Goal: Task Accomplishment & Management: Manage account settings

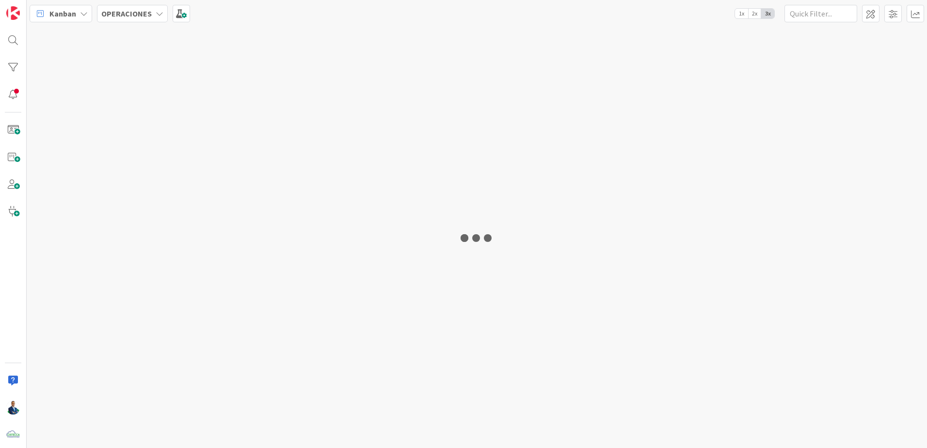
click at [144, 16] on b "OPERACIONES" at bounding box center [126, 14] width 50 height 10
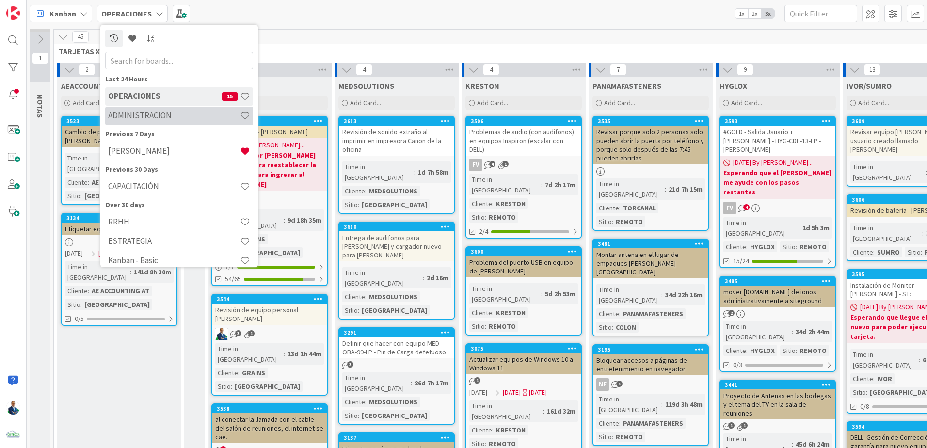
click at [150, 107] on div "ADMINISTRACION" at bounding box center [179, 116] width 148 height 18
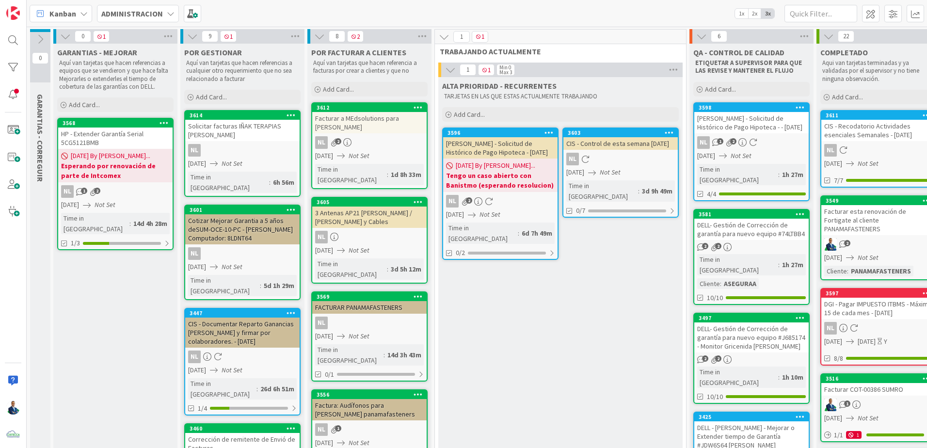
scroll to position [0, 99]
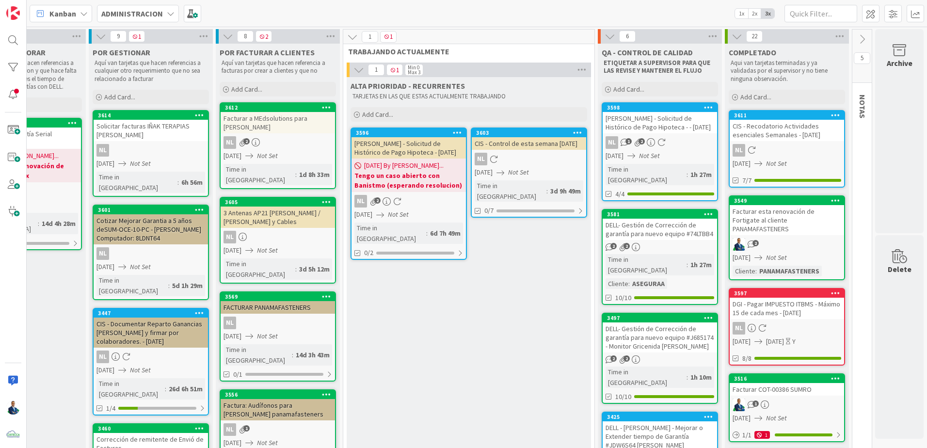
click at [658, 114] on div "[PERSON_NAME] - Solicitud de Histórico de Pago Hipoteca - - [DATE]" at bounding box center [660, 122] width 114 height 21
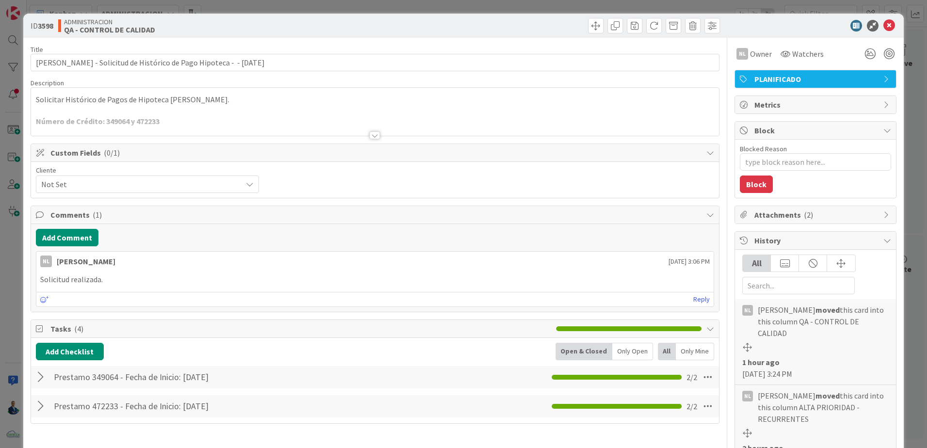
click at [226, 187] on span "Not Set" at bounding box center [139, 184] width 196 height 14
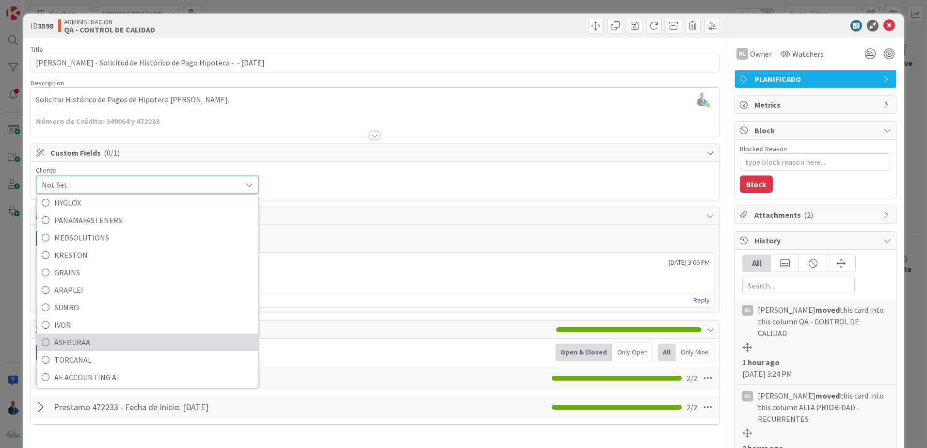
scroll to position [42, 0]
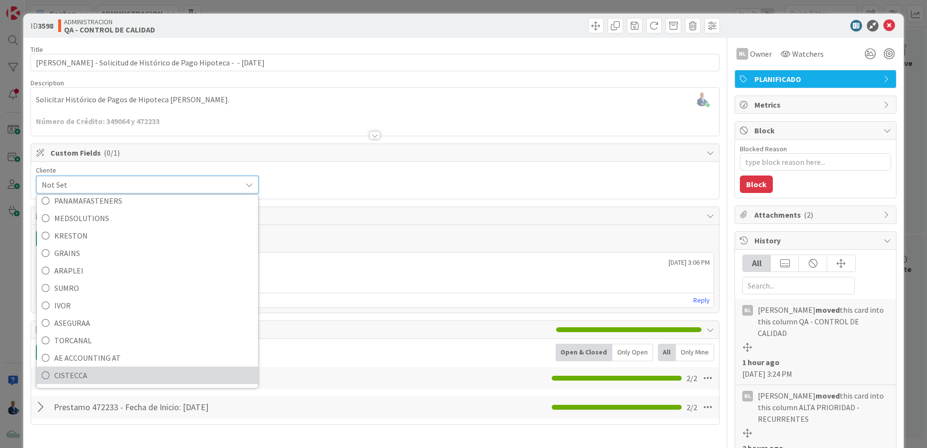
click at [85, 371] on span "CISTECCA" at bounding box center [153, 375] width 199 height 15
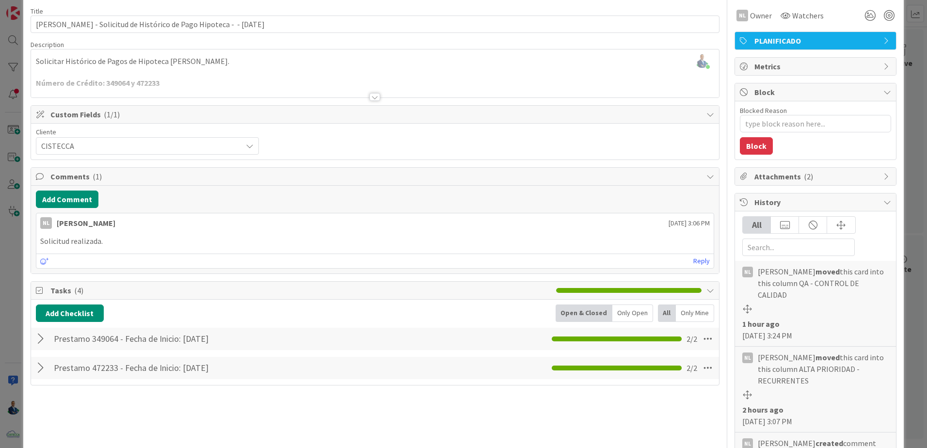
scroll to position [97, 0]
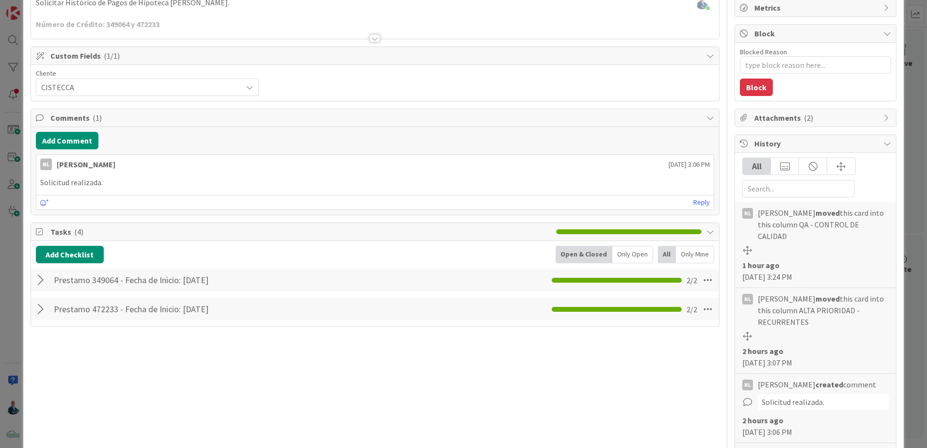
click at [37, 280] on div at bounding box center [42, 279] width 13 height 17
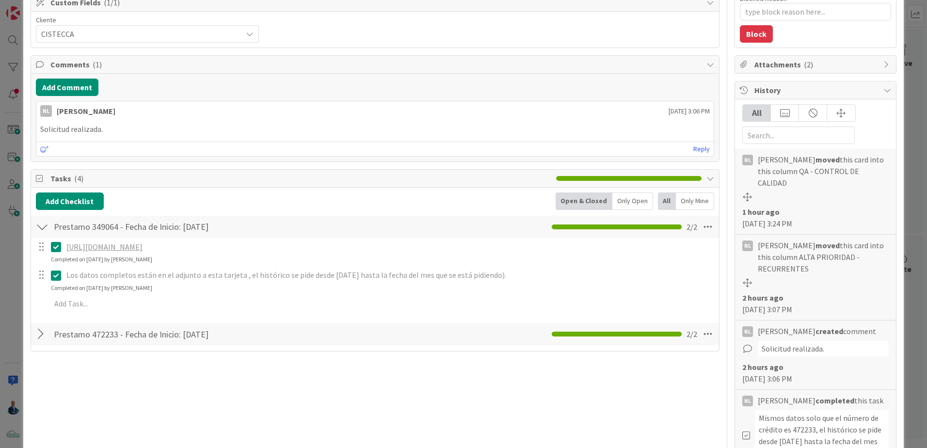
scroll to position [242, 0]
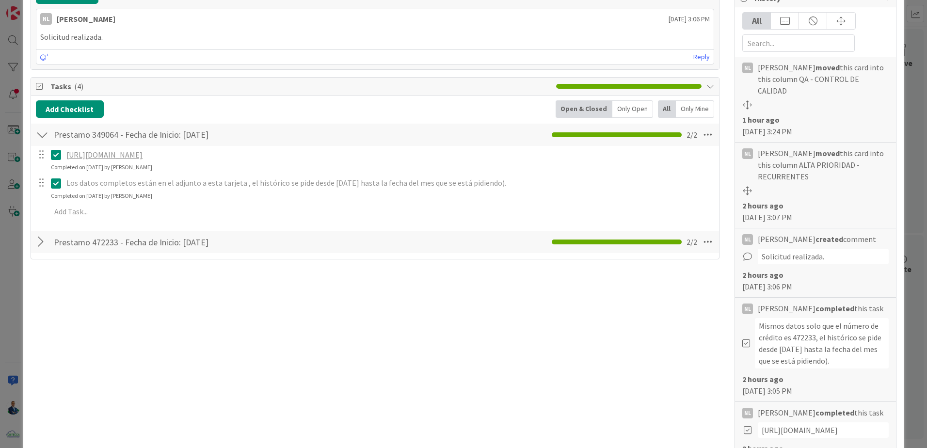
click at [41, 243] on div at bounding box center [42, 241] width 13 height 17
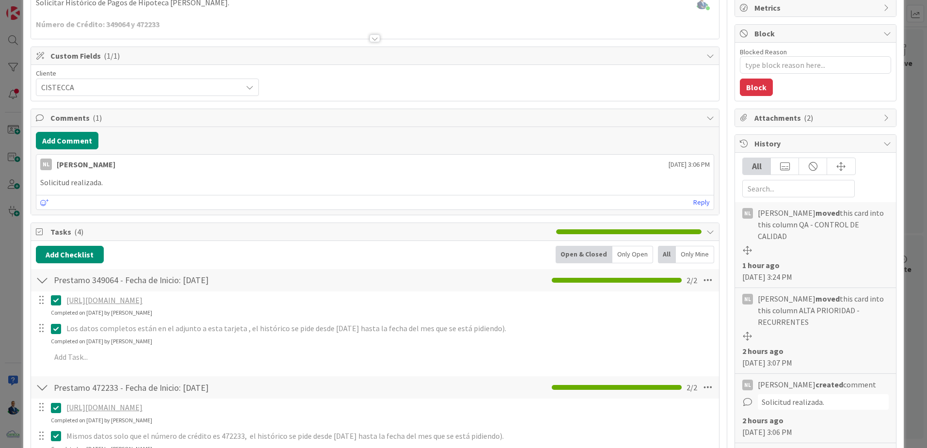
scroll to position [145, 0]
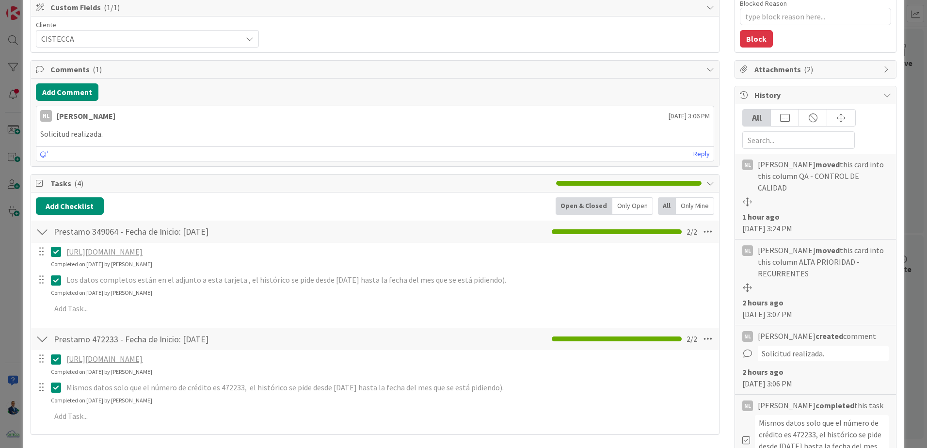
click at [909, 146] on div "ID 3598 ADMINISTRACION QA - CONTROL DE CALIDAD Title 71 / 128 [PERSON_NAME] - S…" at bounding box center [463, 224] width 927 height 448
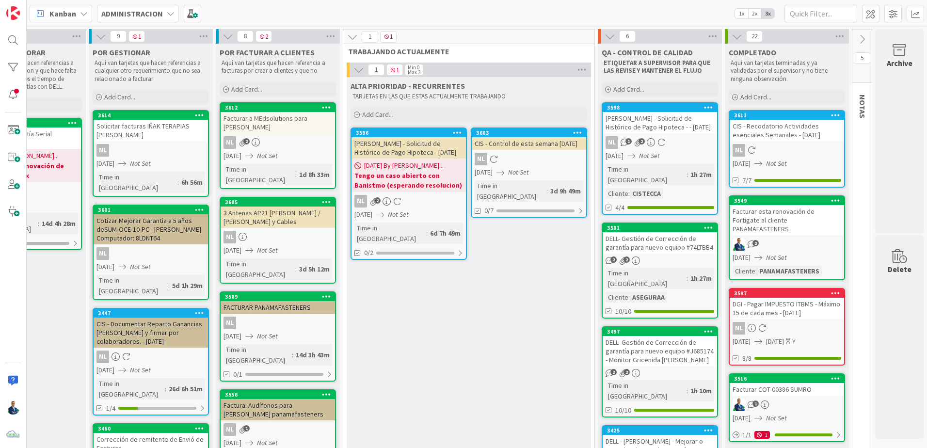
click at [652, 232] on div "DELL- Gestión de Corrección de garantía para nuevo equipo #74LTBB4" at bounding box center [660, 242] width 114 height 21
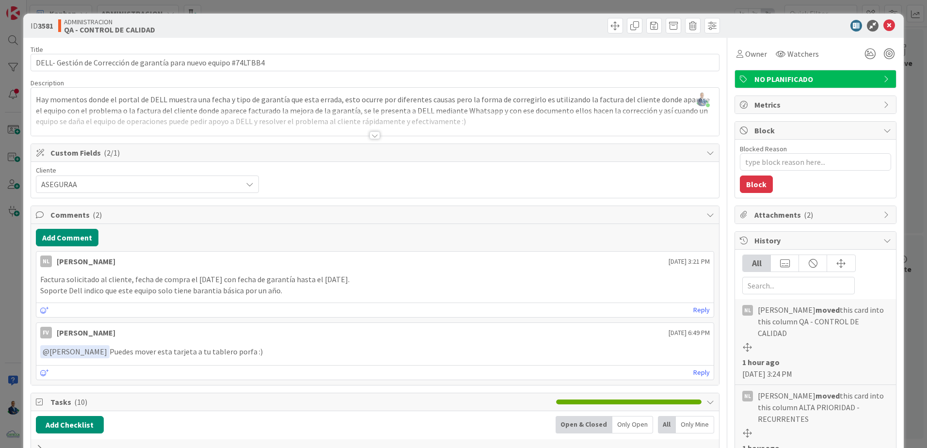
click at [906, 170] on div "ID 3581 ADMINISTRACION QA - CONTROL DE CALIDAD Title 66 / 128 DELL- Gestión de …" at bounding box center [463, 224] width 927 height 448
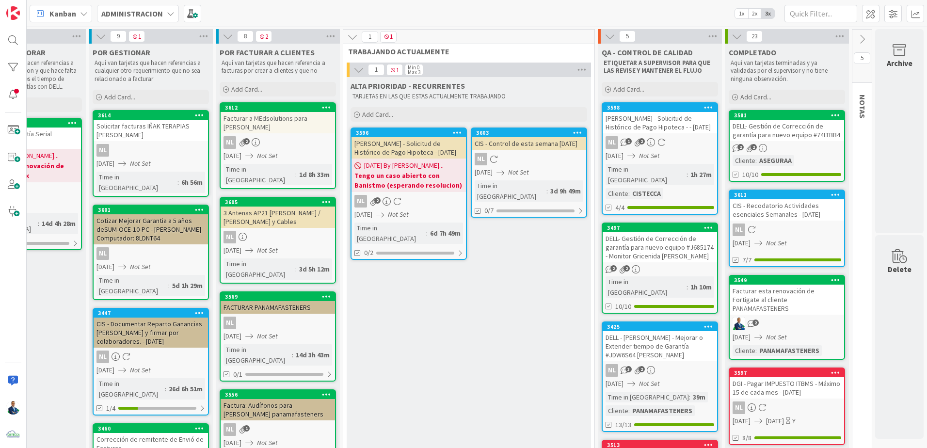
click at [653, 238] on div "DELL- Gestión de Corrección de garantía para nuevo equipo #J685174 - Monitor Gr…" at bounding box center [660, 247] width 114 height 30
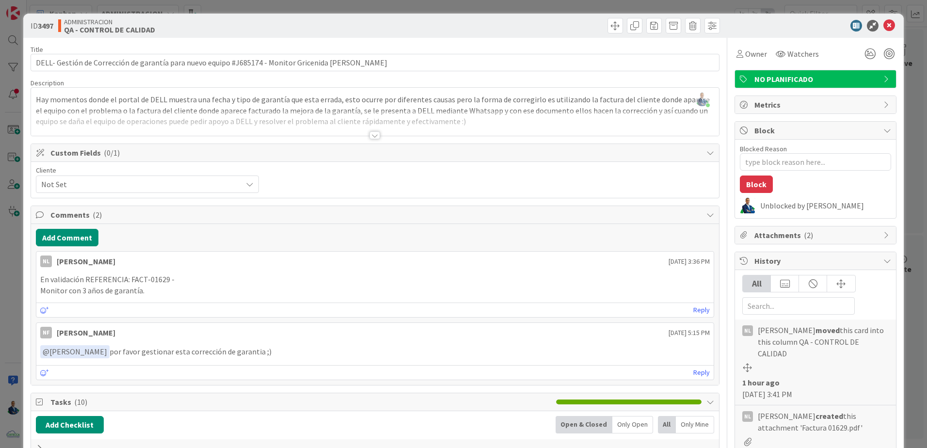
click at [155, 280] on p "En validación REFERENCIA: FACT-01629 -" at bounding box center [374, 279] width 669 height 11
copy p "01629"
click at [796, 243] on div "Attachments ( 2 )" at bounding box center [815, 234] width 161 height 17
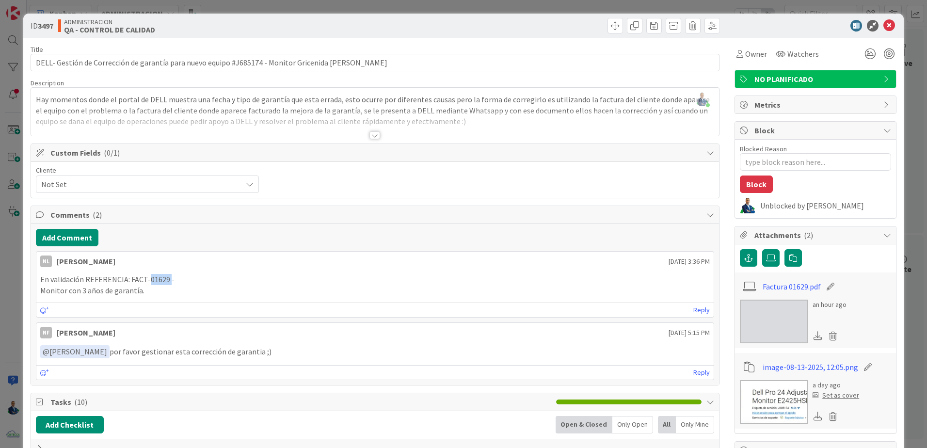
click at [771, 318] on img at bounding box center [774, 322] width 68 height 44
click at [769, 394] on img at bounding box center [774, 402] width 68 height 44
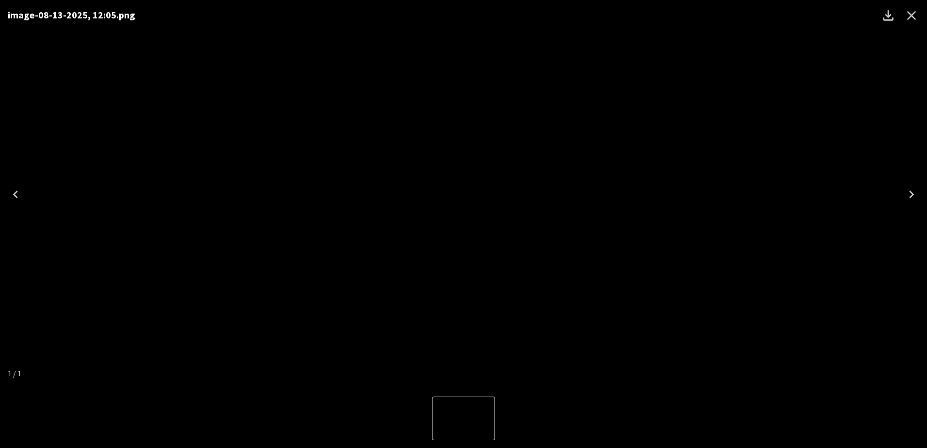
click at [910, 18] on icon "Close" at bounding box center [912, 16] width 16 height 16
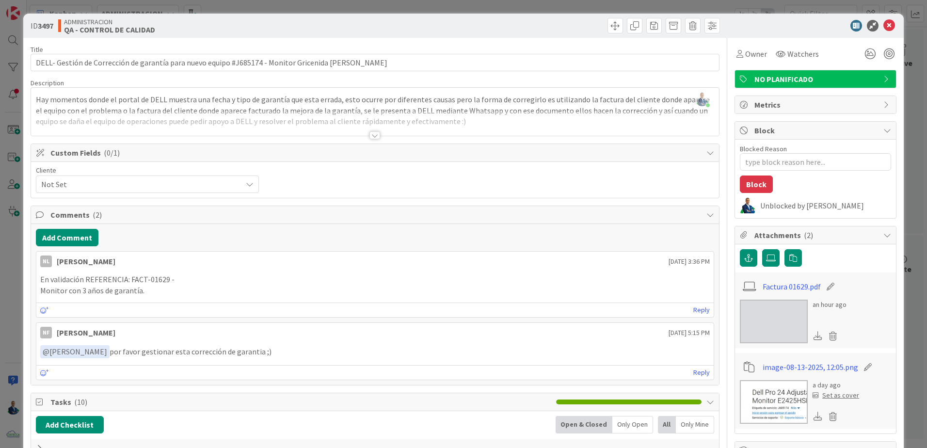
type textarea "x"
click at [90, 233] on button "Add Comment" at bounding box center [67, 237] width 63 height 17
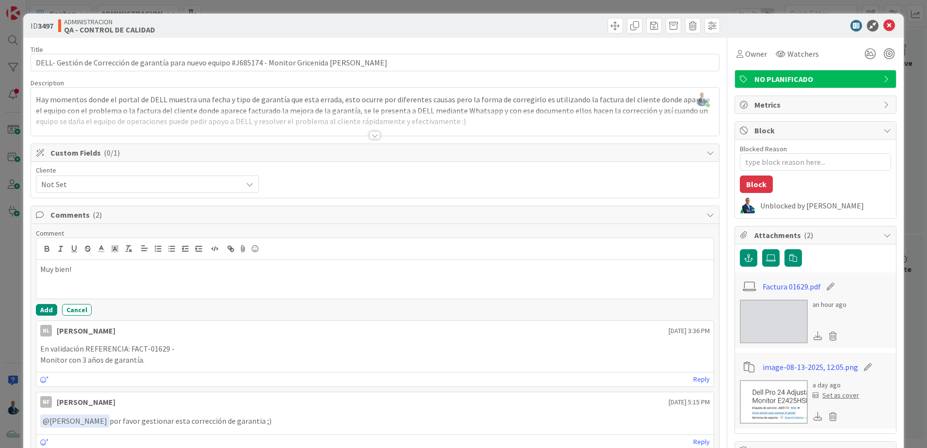
click at [41, 270] on p "Muy bien!" at bounding box center [374, 269] width 669 height 11
click at [85, 281] on div "@nuMuy bien! NL [PERSON_NAME]" at bounding box center [374, 279] width 677 height 39
click at [84, 285] on li "NL [PERSON_NAME]" at bounding box center [118, 288] width 154 height 18
click at [36, 311] on button "Add" at bounding box center [46, 310] width 21 height 12
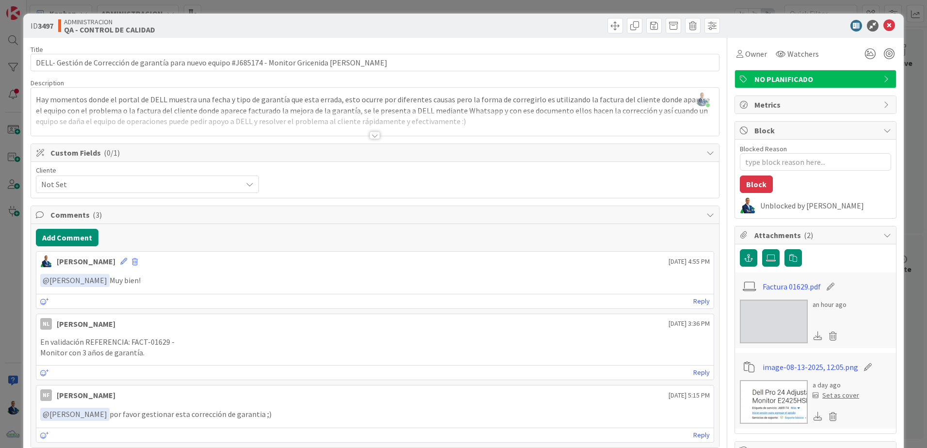
click at [911, 120] on div "ID 3497 ADMINISTRACION QA - CONTROL DE CALIDAD Title 98 / 128 DELL- Gestión de …" at bounding box center [463, 224] width 927 height 448
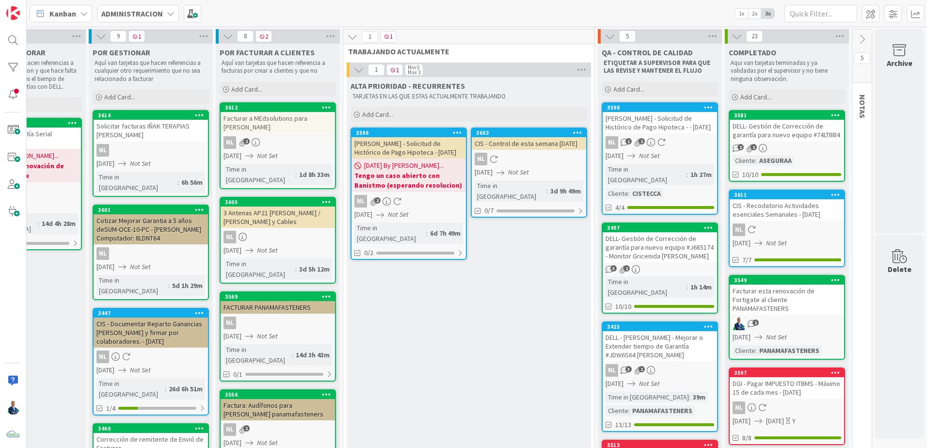
click at [769, 128] on div "DELL- Gestión de Corrección de garantía para nuevo equipo #74LTBB4" at bounding box center [787, 130] width 114 height 21
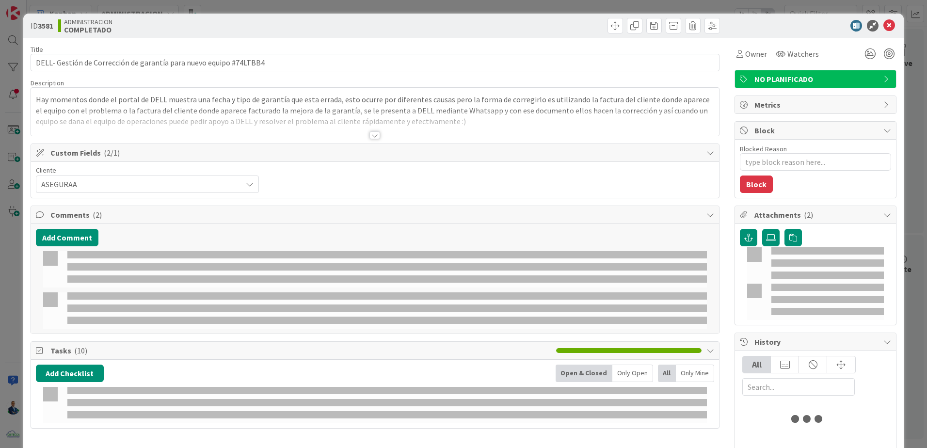
type textarea "x"
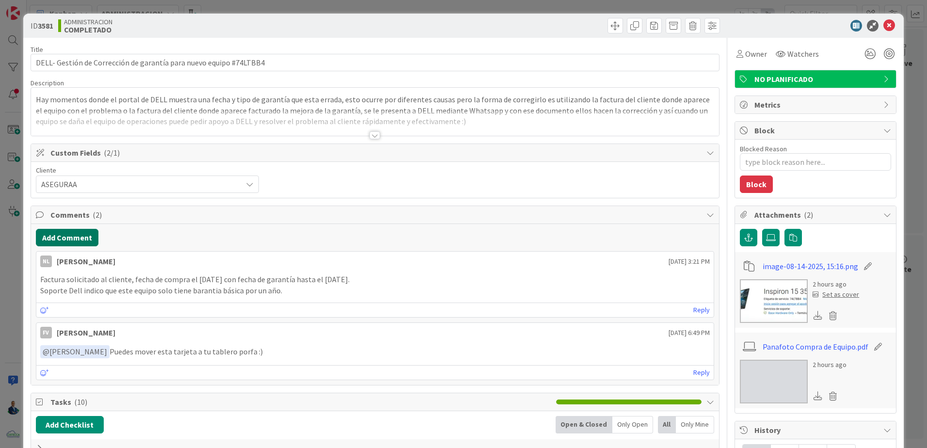
click at [84, 241] on button "Add Comment" at bounding box center [67, 237] width 63 height 17
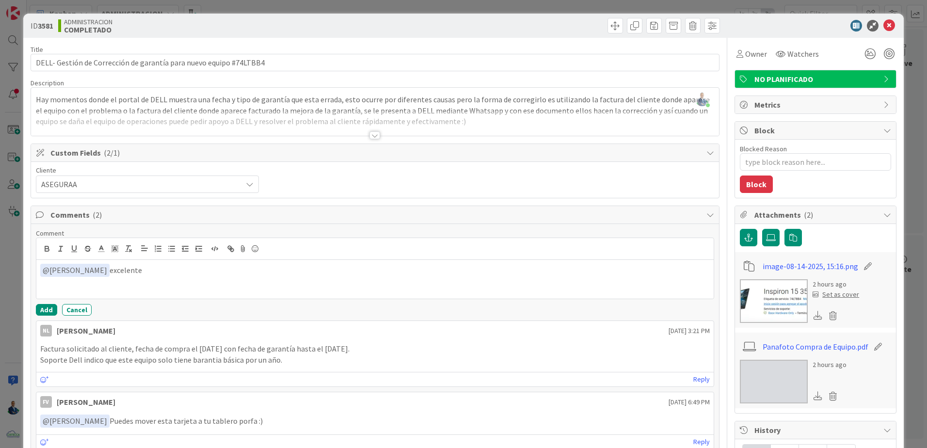
click at [37, 317] on div "Comment ﻿ @ [PERSON_NAME] ﻿ excelente NL [PERSON_NAME] Add Cancel NL [PERSON_NA…" at bounding box center [375, 339] width 688 height 230
click at [42, 313] on button "Add" at bounding box center [46, 310] width 21 height 12
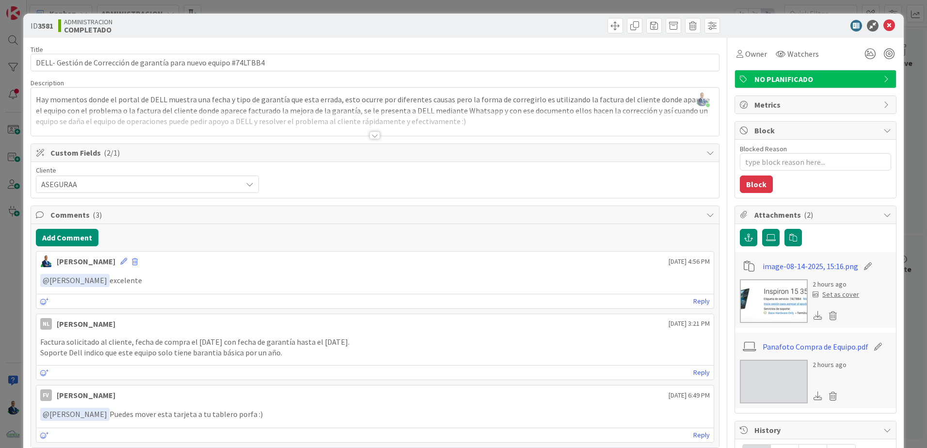
click at [915, 174] on div "ID 3581 ADMINISTRACION COMPLETADO Title 66 / 128 DELL- Gestión de Corrección de…" at bounding box center [463, 224] width 927 height 448
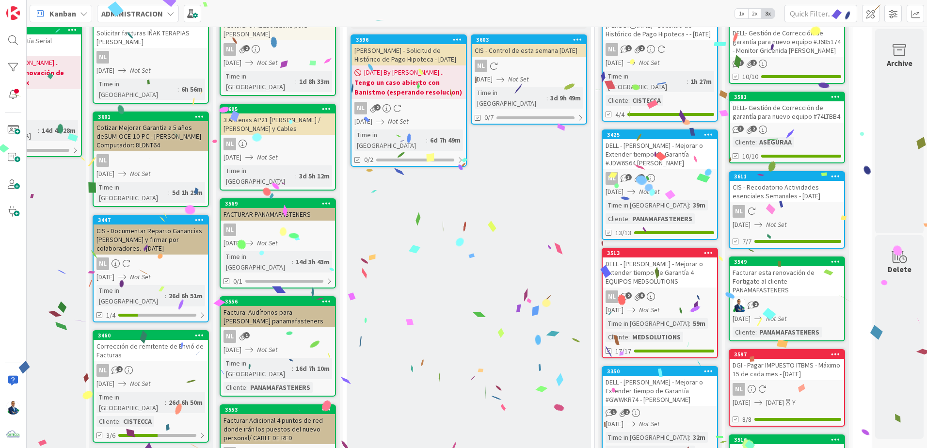
scroll to position [97, 99]
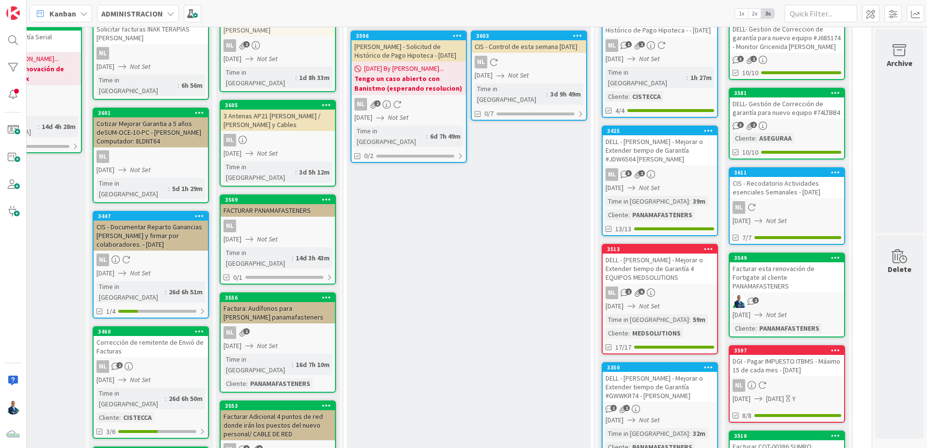
click at [648, 254] on div "DELL - [PERSON_NAME] - Mejorar o Extender tiempo de Garantía 4 EQUIPOS MEDSOLUT…" at bounding box center [660, 269] width 114 height 30
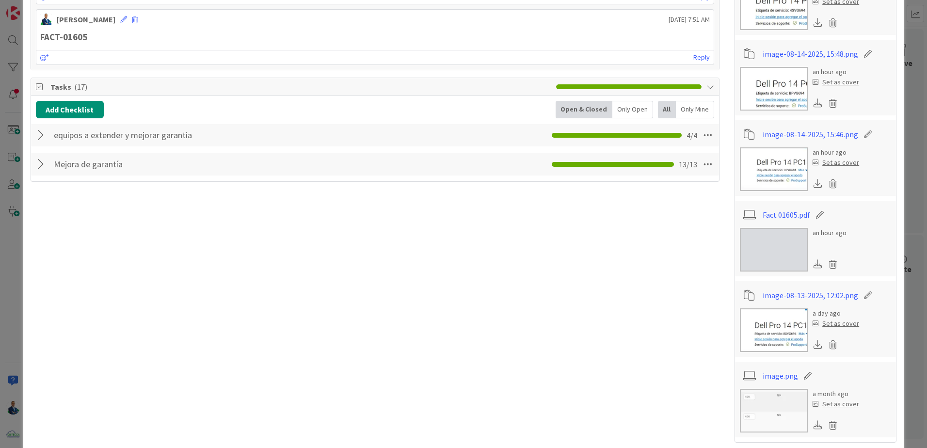
scroll to position [291, 0]
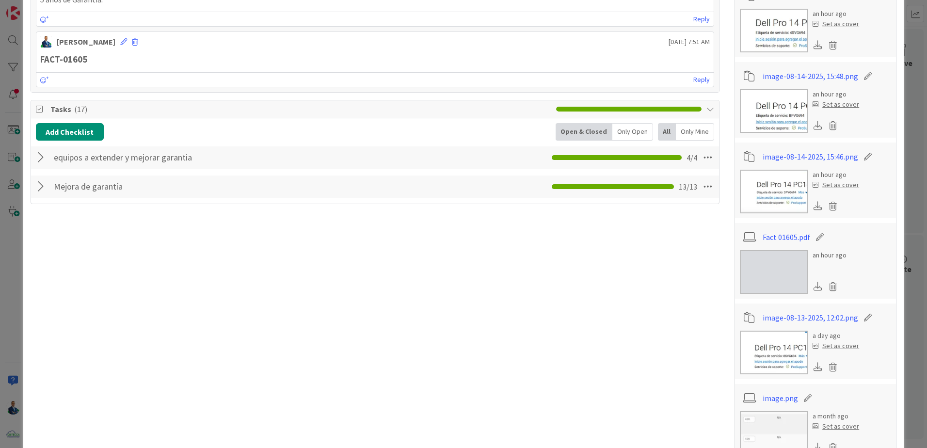
click at [765, 271] on img at bounding box center [774, 272] width 68 height 44
click at [770, 188] on img at bounding box center [774, 192] width 68 height 44
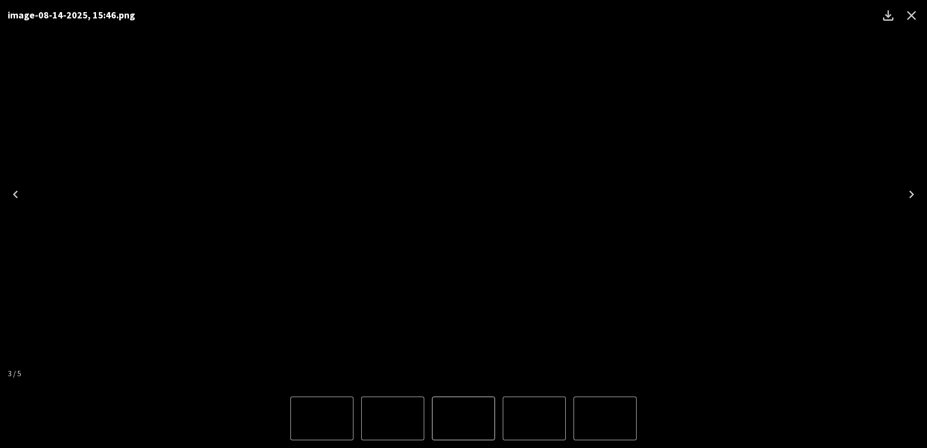
click at [898, 32] on div "image-08-14-2025, 15:46.png" at bounding box center [463, 194] width 927 height 389
click at [904, 18] on icon "Close" at bounding box center [912, 16] width 16 height 16
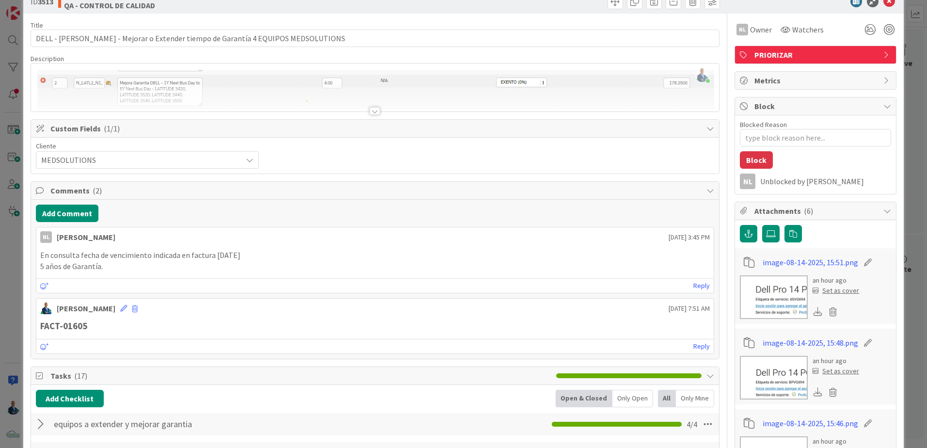
scroll to position [0, 0]
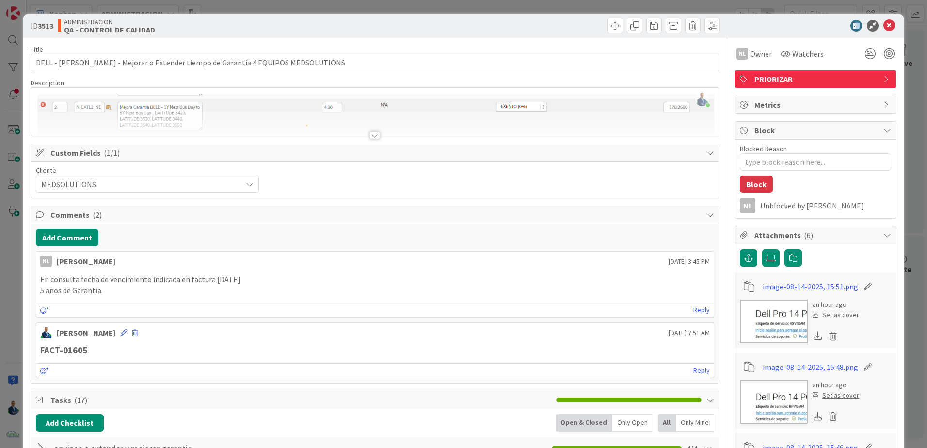
click at [911, 85] on div "ID 3513 ADMINISTRACION QA - CONTROL DE CALIDAD Title 76 / 128 DELL - [PERSON_NA…" at bounding box center [463, 224] width 927 height 448
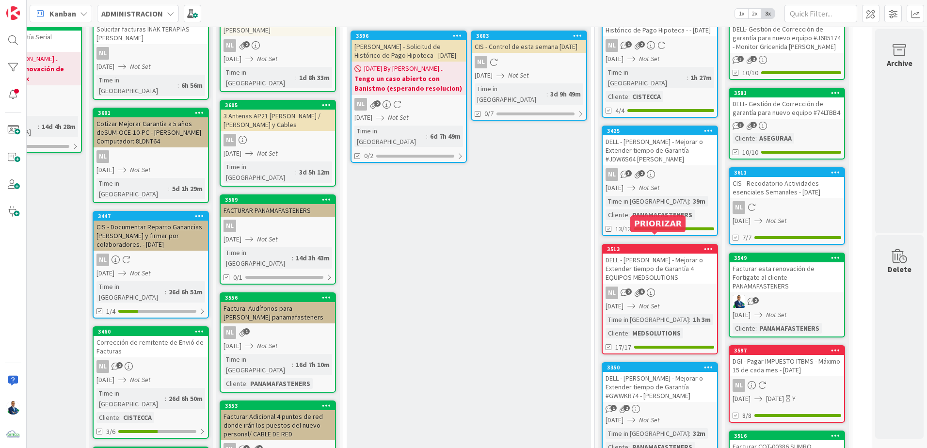
click at [662, 246] on div "3513" at bounding box center [662, 249] width 110 height 7
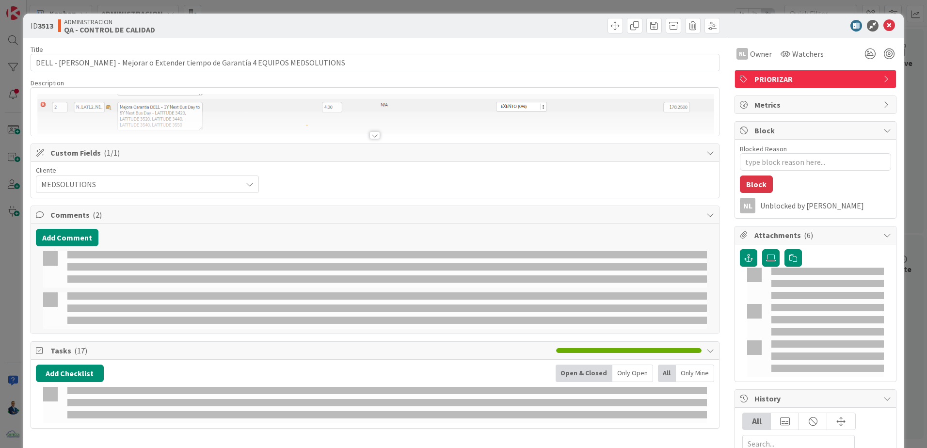
type textarea "x"
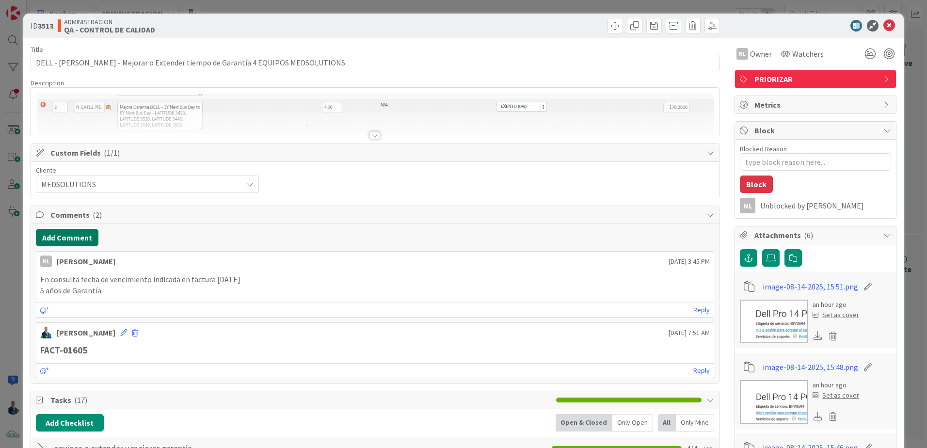
click at [68, 241] on button "Add Comment" at bounding box center [67, 237] width 63 height 17
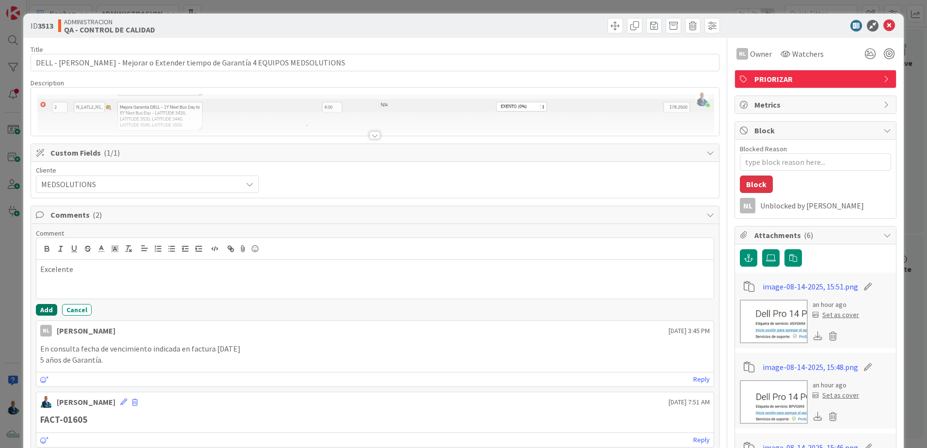
click at [48, 309] on button "Add" at bounding box center [46, 310] width 21 height 12
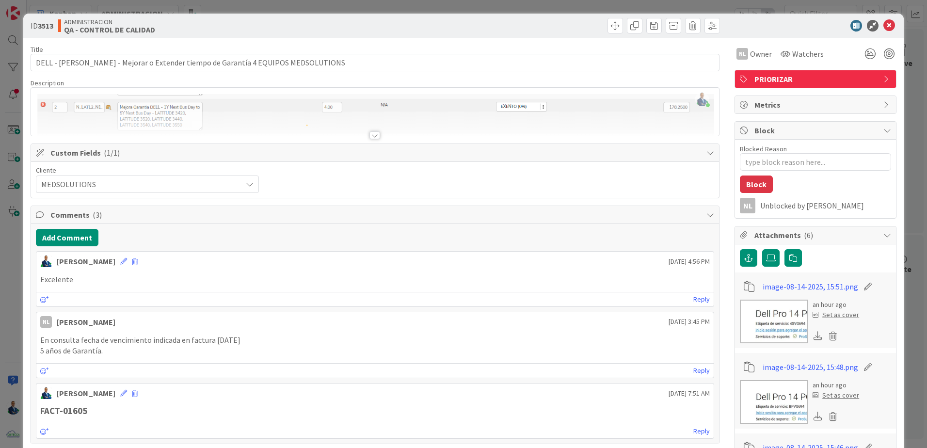
click at [904, 165] on div "ID 3513 ADMINISTRACION QA - CONTROL DE CALIDAD Title 76 / 128 DELL - [PERSON_NA…" at bounding box center [463, 224] width 927 height 448
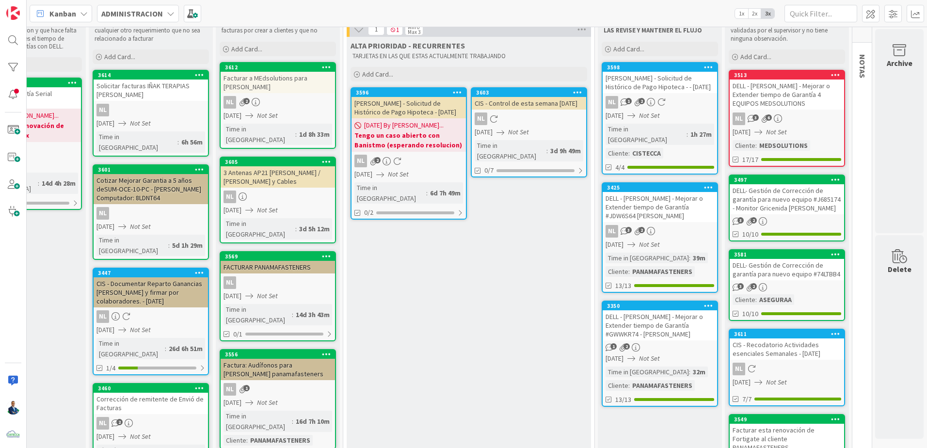
scroll to position [34, 99]
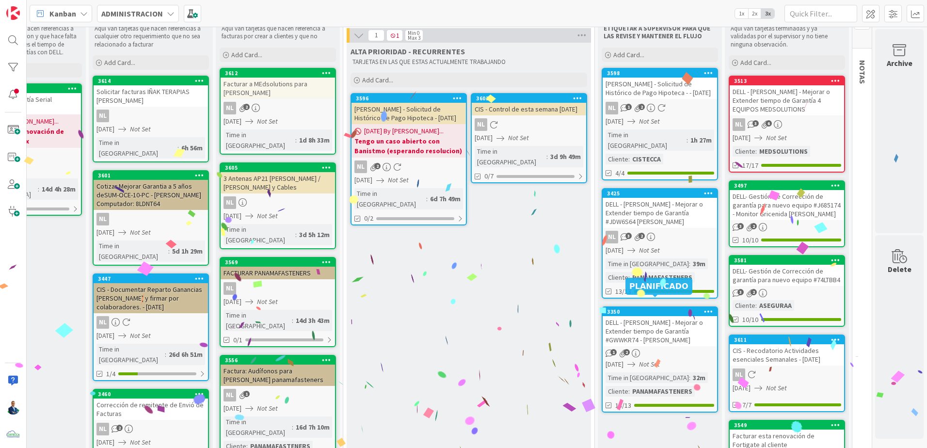
click at [658, 308] on div "3350" at bounding box center [662, 311] width 110 height 7
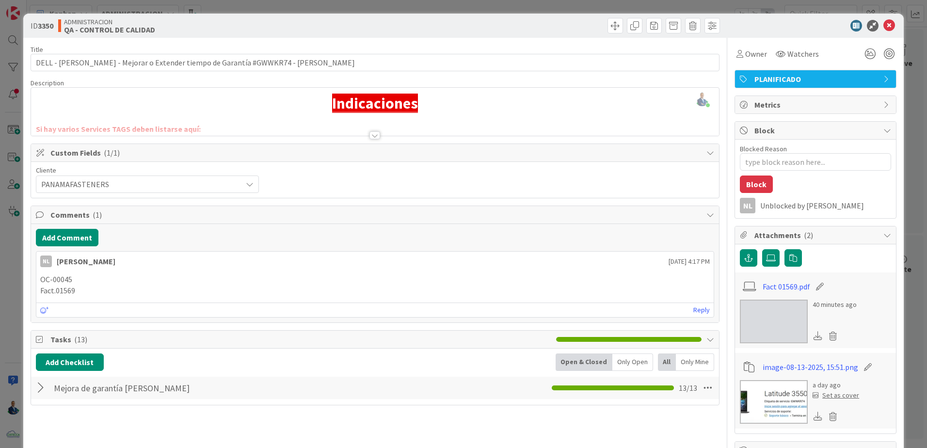
scroll to position [48, 0]
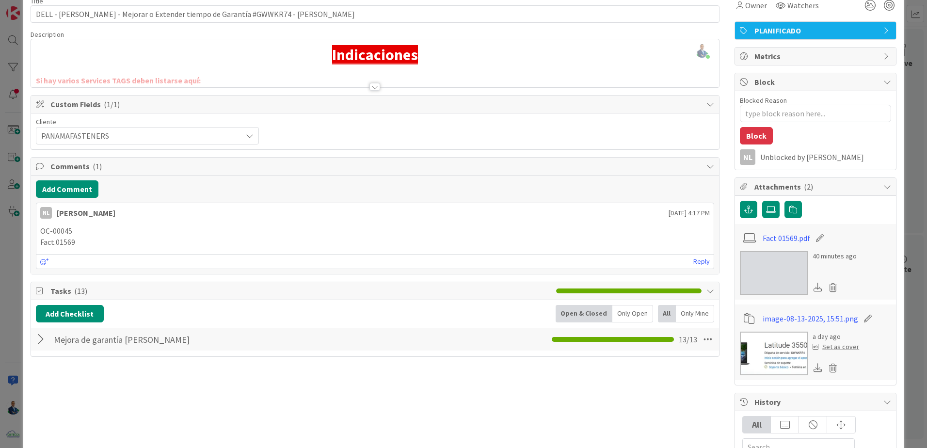
click at [784, 270] on img at bounding box center [774, 273] width 68 height 44
click at [756, 344] on img at bounding box center [774, 354] width 68 height 44
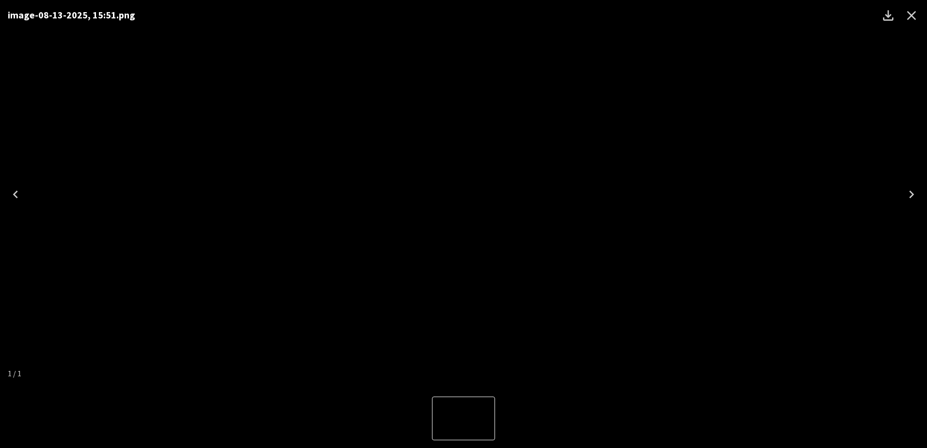
click at [816, 106] on div "image-08-13-2025, 15:51.png" at bounding box center [463, 194] width 927 height 389
click at [910, 16] on icon "Close" at bounding box center [912, 16] width 16 height 16
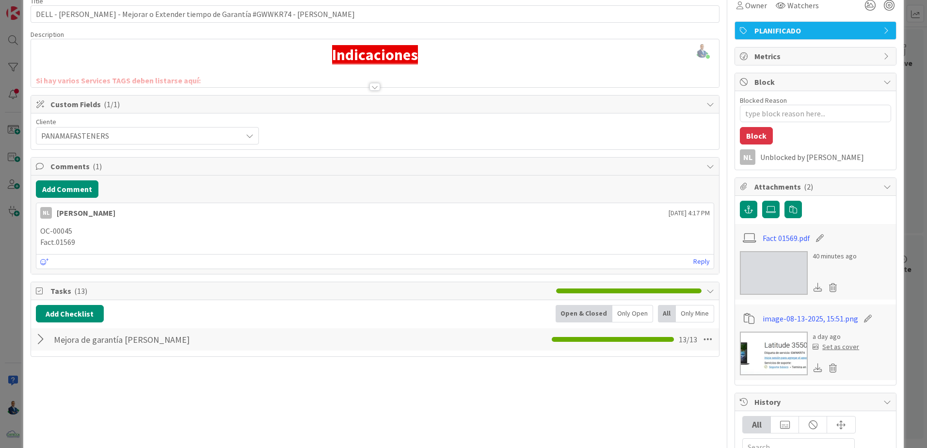
click at [92, 175] on div "Comments ( 1 )" at bounding box center [375, 167] width 688 height 18
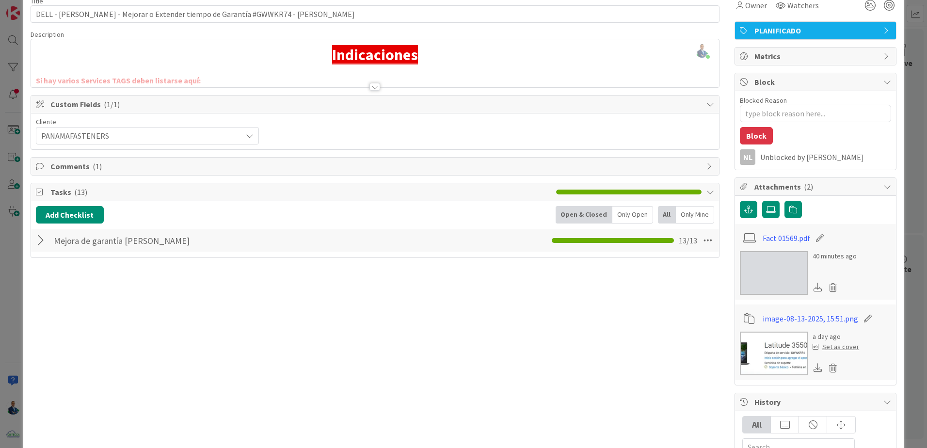
click at [87, 168] on span "Comments ( 1 )" at bounding box center [375, 166] width 651 height 12
type textarea "x"
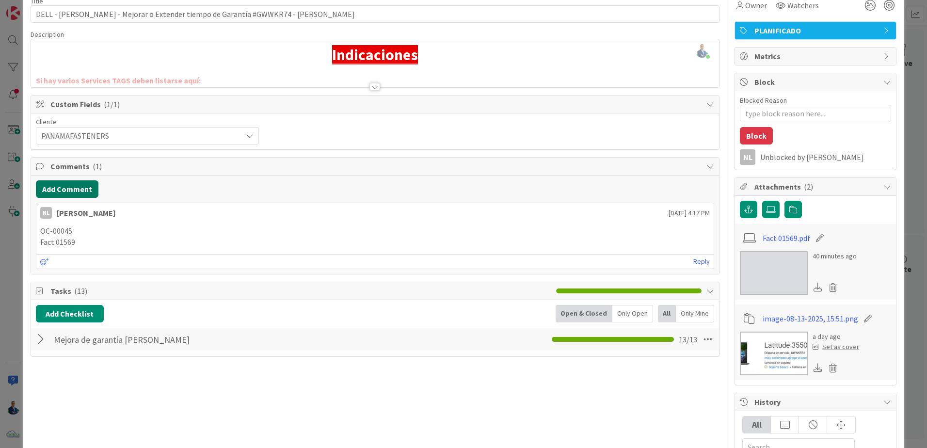
click at [76, 189] on button "Add Comment" at bounding box center [67, 188] width 63 height 17
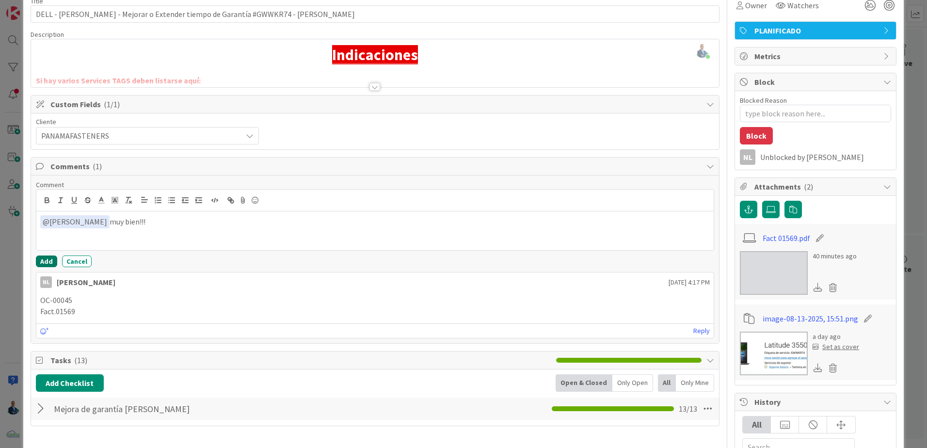
click at [41, 263] on button "Add" at bounding box center [46, 261] width 21 height 12
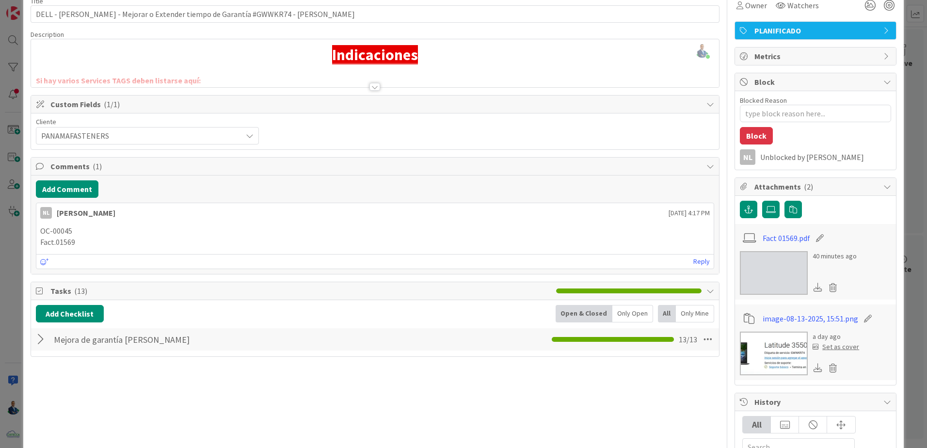
type textarea "x"
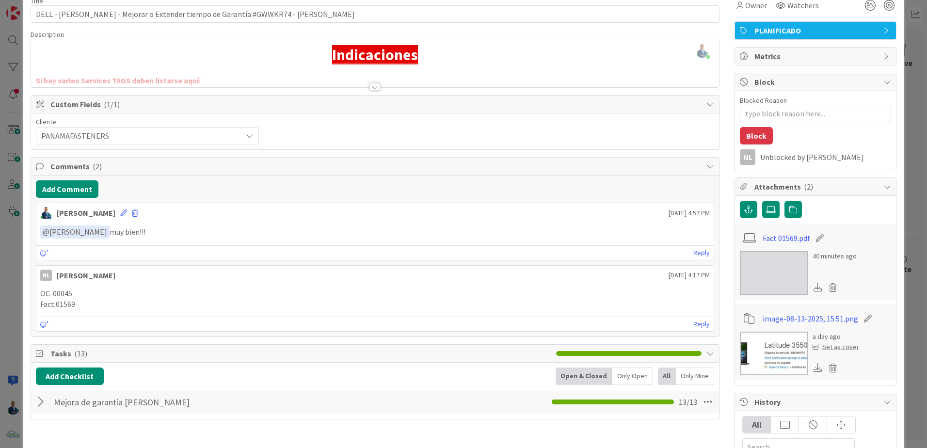
click at [909, 83] on div "ID 3350 ADMINISTRACION QA - CONTROL DE CALIDAD Title 77 / 128 DELL - [PERSON_NA…" at bounding box center [463, 224] width 927 height 448
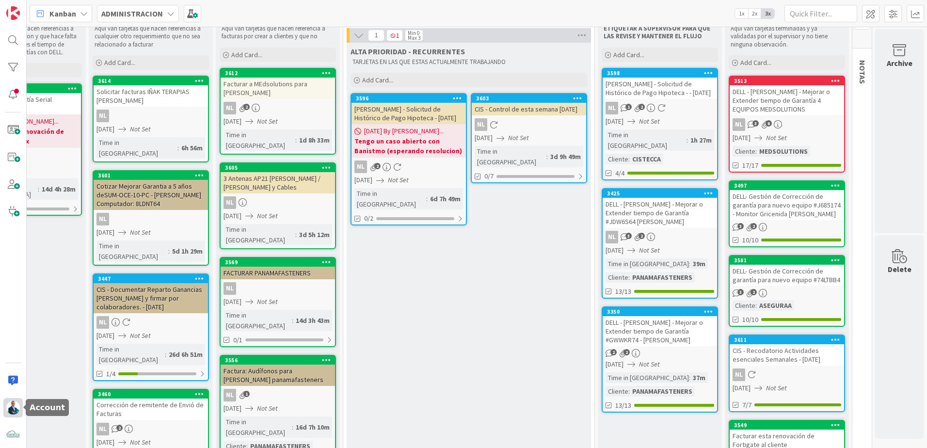
click at [15, 405] on img at bounding box center [13, 408] width 14 height 14
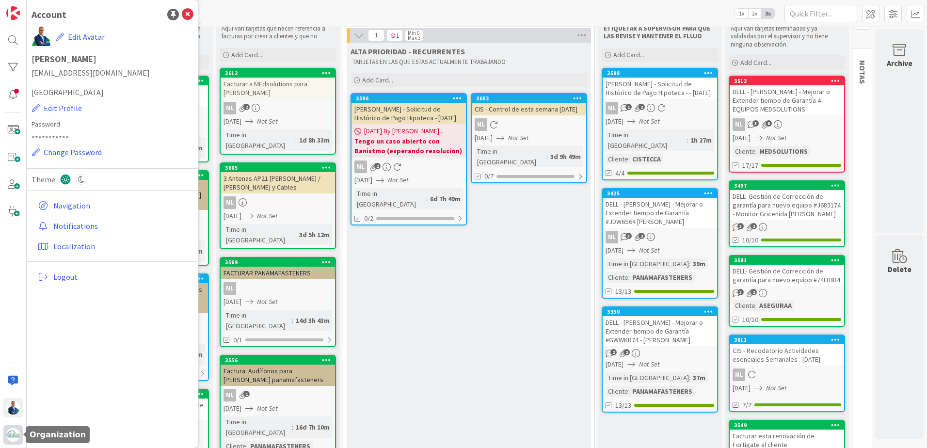
click at [17, 429] on div at bounding box center [12, 434] width 19 height 19
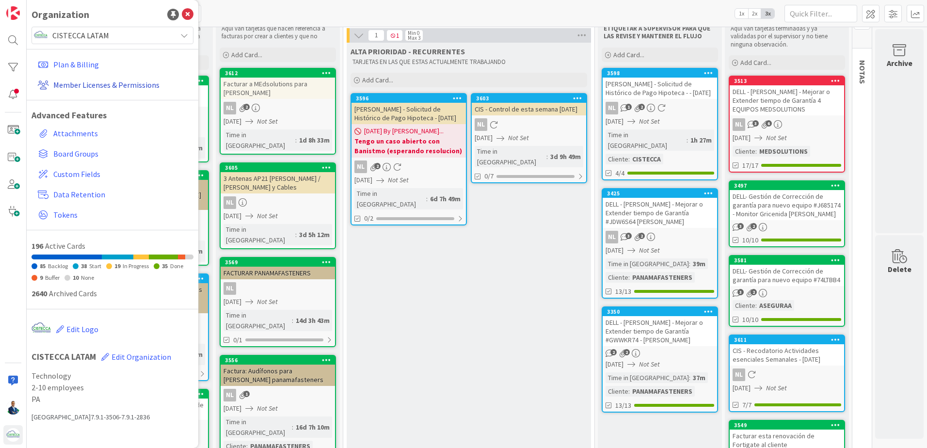
click at [88, 91] on link "Member Licenses & Permissions" at bounding box center [113, 84] width 159 height 17
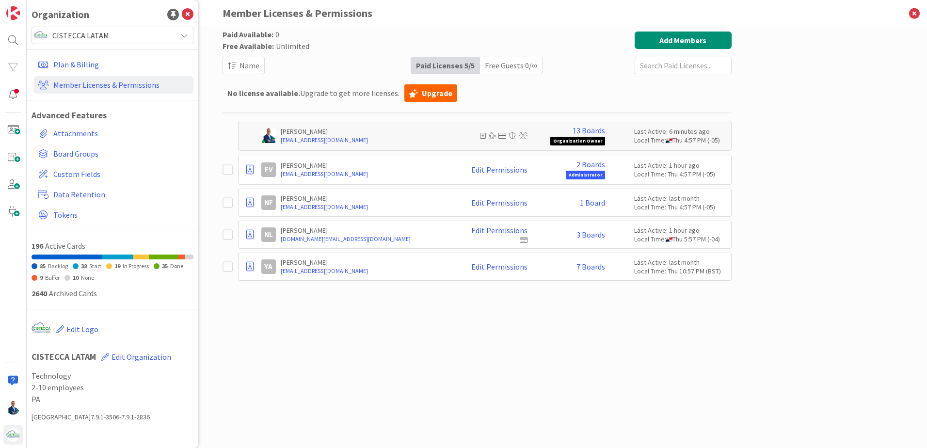
click at [234, 270] on icon at bounding box center [230, 267] width 15 height 12
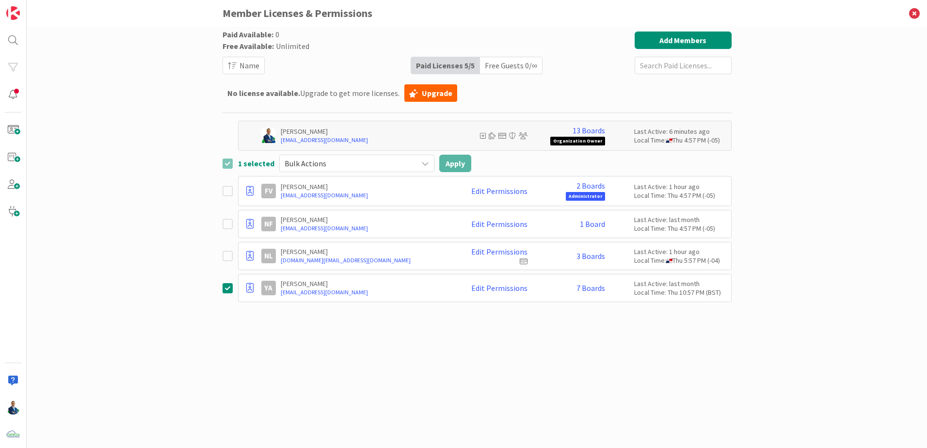
click at [300, 283] on p "[PERSON_NAME]" at bounding box center [365, 283] width 169 height 9
click at [225, 285] on icon at bounding box center [230, 288] width 15 height 12
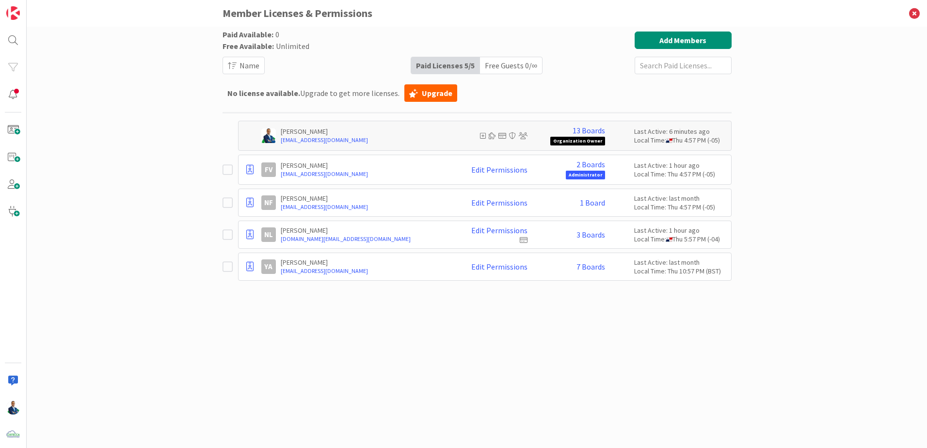
click at [322, 166] on p "[PERSON_NAME]" at bounding box center [365, 165] width 169 height 9
click at [593, 167] on link "2 Boards" at bounding box center [590, 164] width 29 height 9
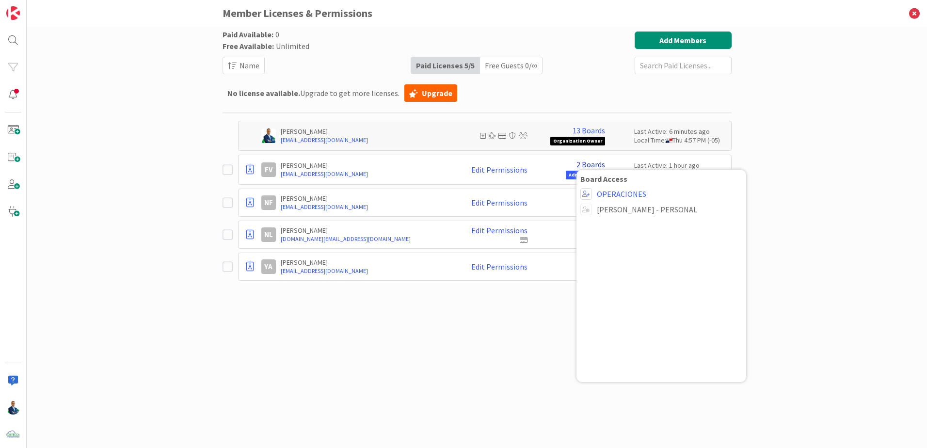
click at [593, 167] on link "2 Boards" at bounding box center [590, 164] width 29 height 9
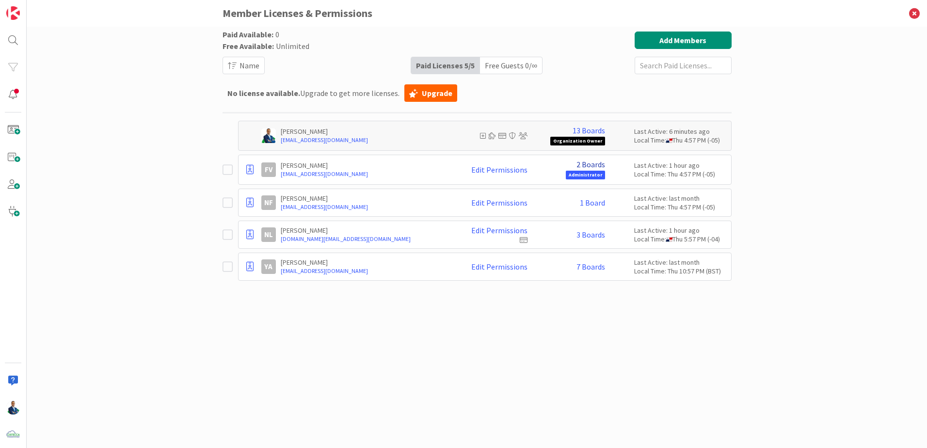
click at [593, 167] on link "2 Boards" at bounding box center [590, 164] width 29 height 9
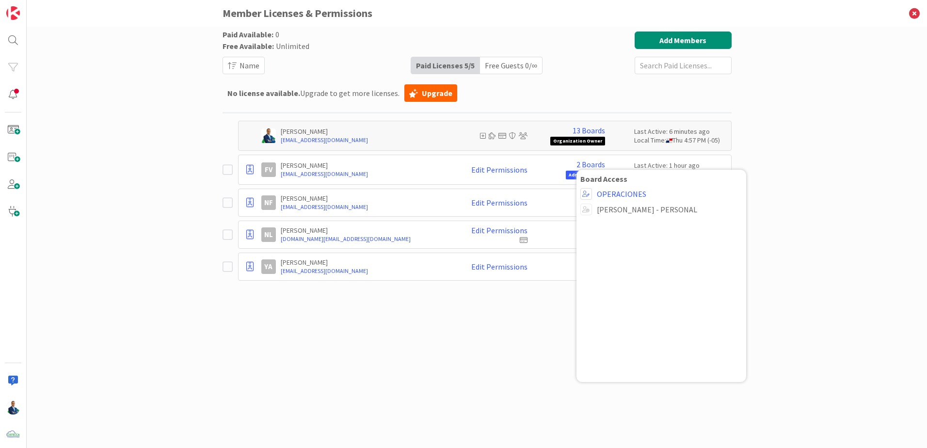
click at [410, 167] on p "[PERSON_NAME]" at bounding box center [365, 165] width 169 height 9
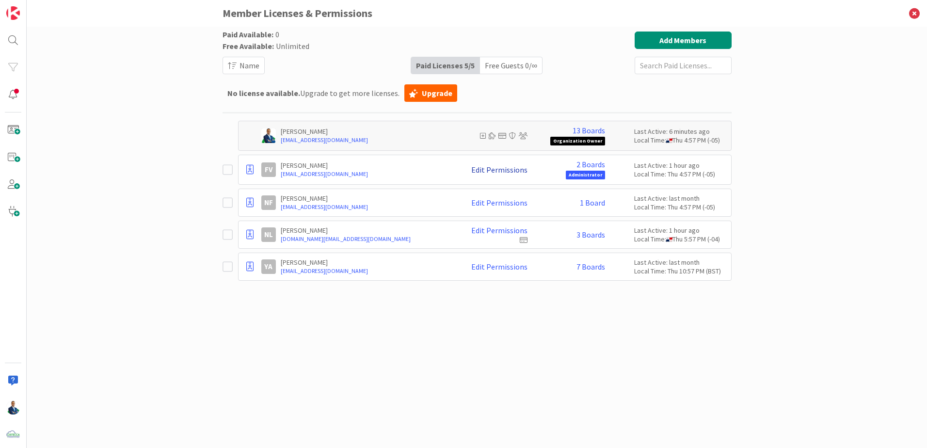
click at [477, 167] on link "Edit Permissions" at bounding box center [499, 169] width 56 height 9
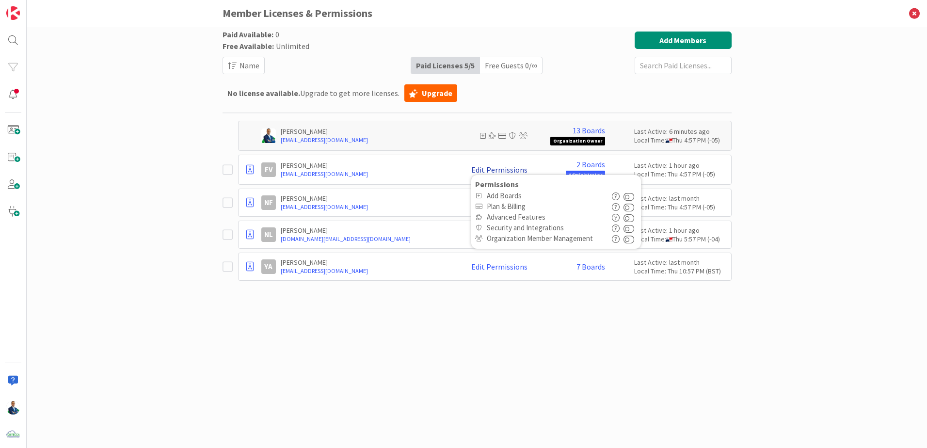
click at [477, 167] on link "Edit Permissions" at bounding box center [499, 169] width 56 height 9
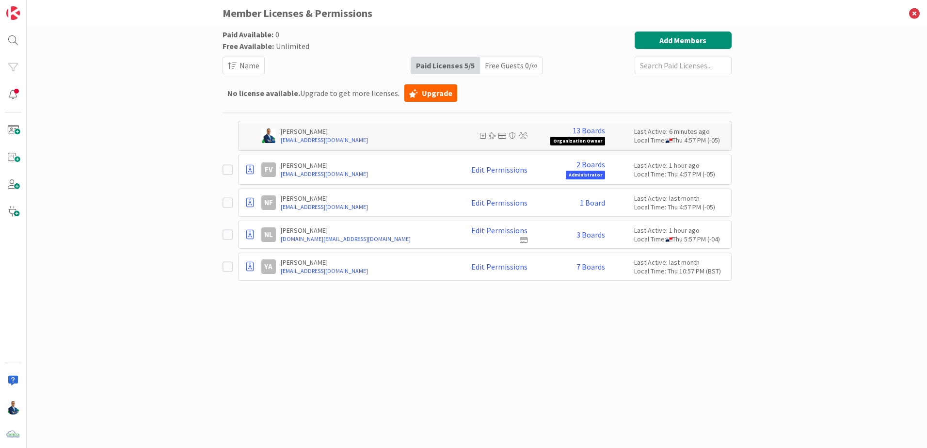
click at [425, 381] on div "Paid Available: 0 Free Available: Unlimited Name Paid Licenses 5 / 5 Free Guest…" at bounding box center [477, 228] width 509 height 392
click at [593, 174] on span "Administrator" at bounding box center [585, 175] width 39 height 9
click at [589, 175] on span "Administrator" at bounding box center [585, 175] width 39 height 9
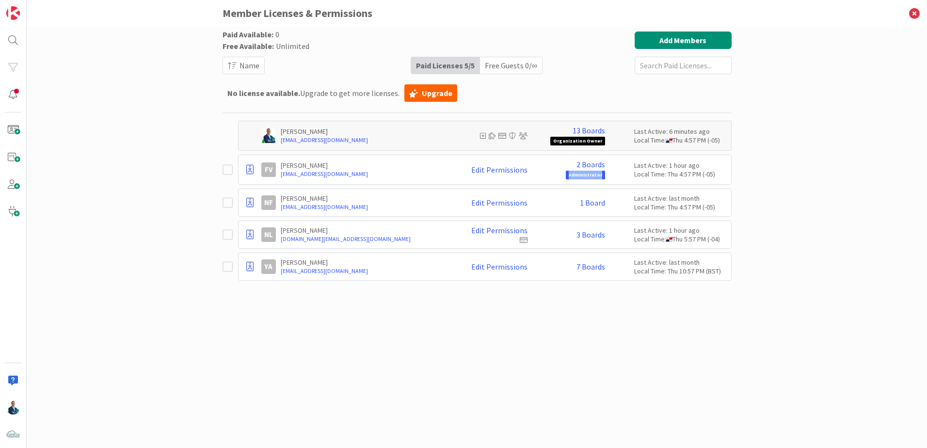
click at [589, 175] on span "Administrator" at bounding box center [585, 175] width 39 height 9
drag, startPoint x: 589, startPoint y: 175, endPoint x: 514, endPoint y: 172, distance: 75.2
click at [514, 172] on link "Edit Permissions" at bounding box center [499, 169] width 56 height 9
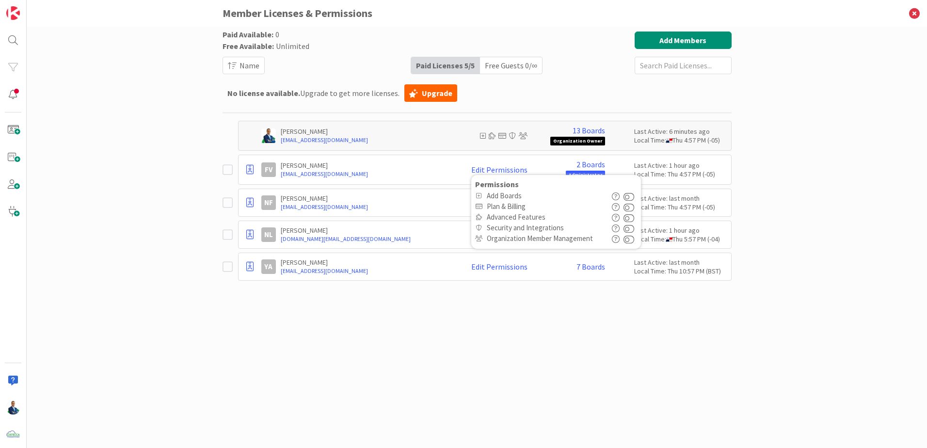
click at [525, 301] on div "Paid Available: 0 Free Available: Unlimited Name Paid Licenses 5 / 5 Free Guest…" at bounding box center [477, 228] width 509 height 392
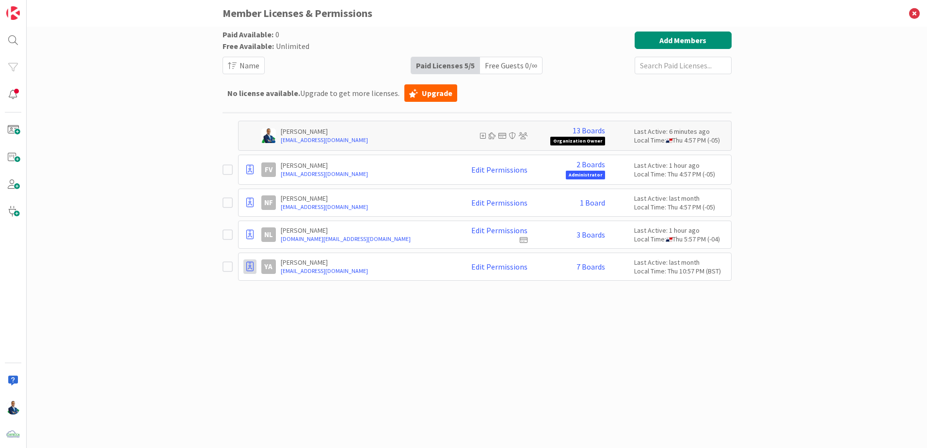
click at [252, 269] on icon at bounding box center [249, 267] width 7 height 10
click at [292, 318] on span "Remove from Organization" at bounding box center [306, 324] width 92 height 14
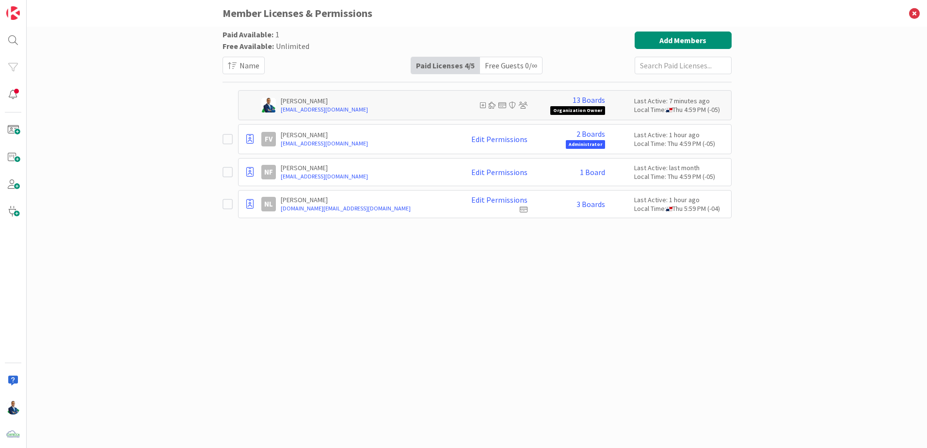
click at [583, 146] on span "Administrator" at bounding box center [585, 144] width 39 height 9
click at [251, 136] on icon at bounding box center [249, 139] width 7 height 10
click at [463, 273] on div "Paid Available: 1 Free Available: Unlimited Name Paid Licenses 4 / 5 Free Guest…" at bounding box center [477, 228] width 509 height 392
click at [592, 134] on link "2 Boards" at bounding box center [590, 133] width 29 height 9
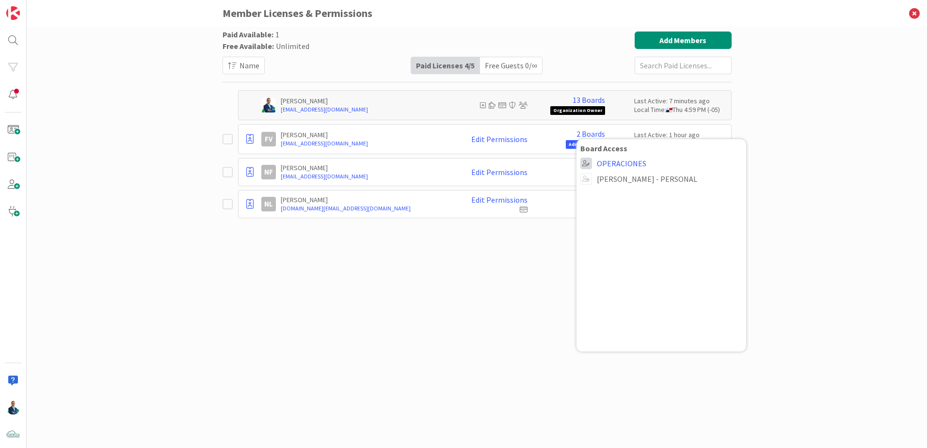
click at [582, 163] on span at bounding box center [586, 164] width 12 height 12
drag, startPoint x: 678, startPoint y: 180, endPoint x: 597, endPoint y: 183, distance: 81.0
click at [597, 183] on div "[PERSON_NAME] - PERSONAL" at bounding box center [661, 179] width 162 height 12
drag, startPoint x: 597, startPoint y: 183, endPoint x: 589, endPoint y: 168, distance: 17.1
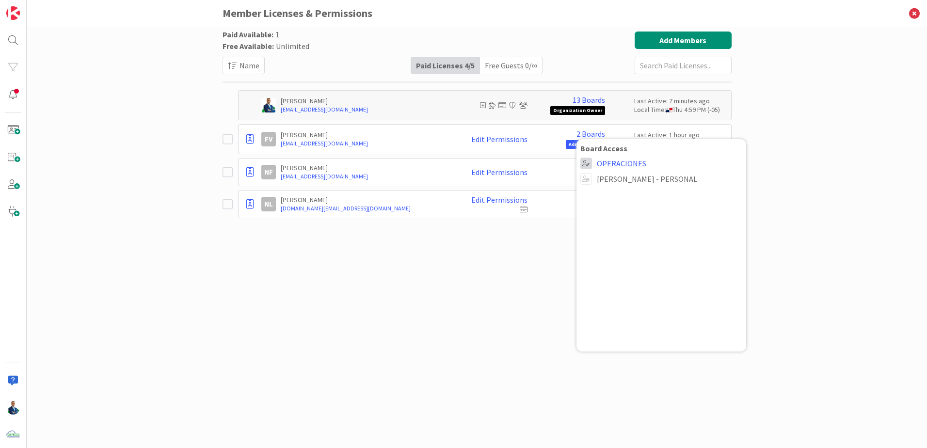
click at [589, 168] on span at bounding box center [586, 164] width 12 height 12
click at [532, 292] on div "Paid Available: 1 Free Available: Unlimited Name Paid Licenses 4 / 5 Free Guest…" at bounding box center [477, 228] width 509 height 392
click at [591, 135] on link "2 Boards" at bounding box center [590, 133] width 29 height 9
click at [439, 278] on div "Paid Available: 1 Free Available: Unlimited Name Paid Licenses 4 / 5 Free Guest…" at bounding box center [477, 228] width 509 height 392
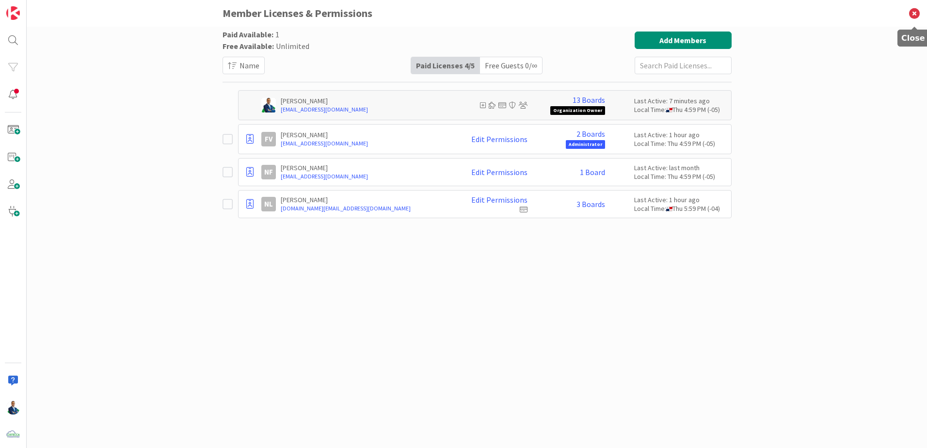
click at [916, 16] on icon at bounding box center [914, 13] width 25 height 27
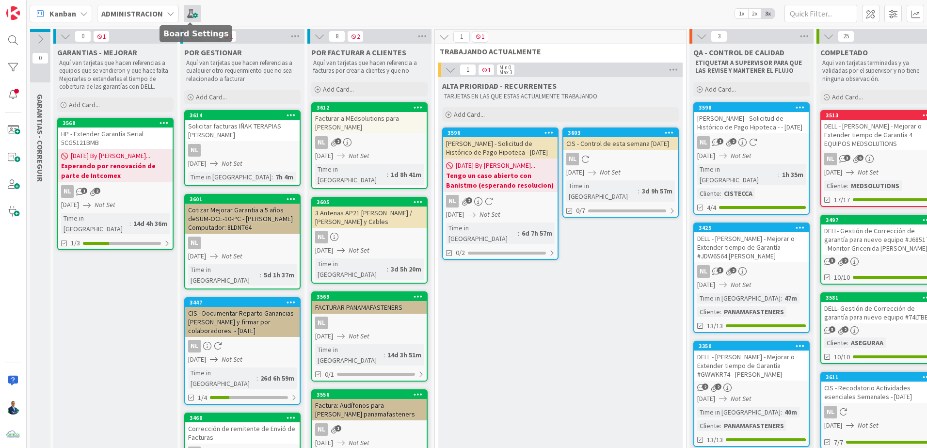
click at [191, 16] on span at bounding box center [192, 13] width 17 height 17
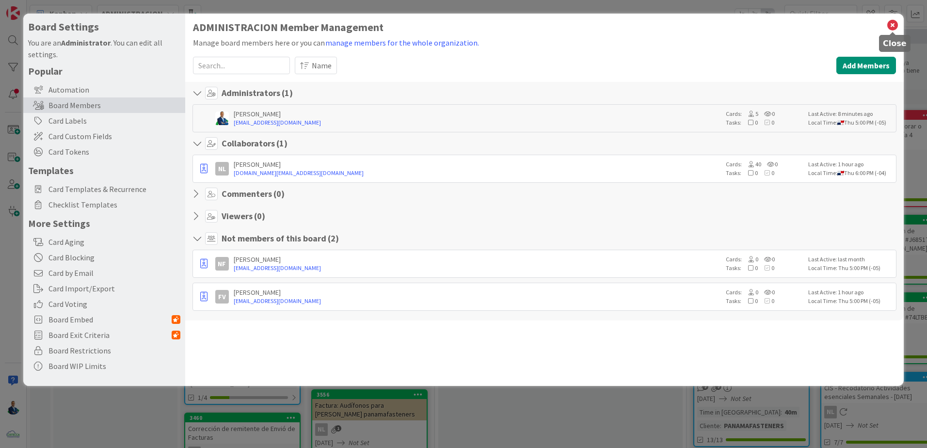
click at [896, 26] on icon at bounding box center [892, 25] width 13 height 14
